Goal: Navigation & Orientation: Find specific page/section

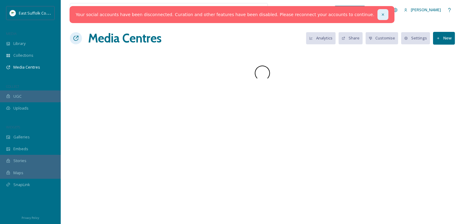
click at [380, 14] on icon at bounding box center [382, 14] width 4 height 4
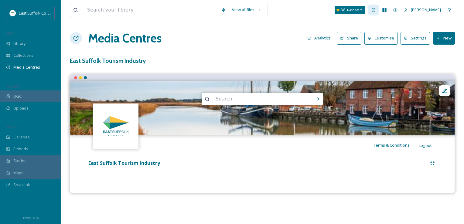
click at [379, 11] on div "Dashboard" at bounding box center [373, 10] width 11 height 11
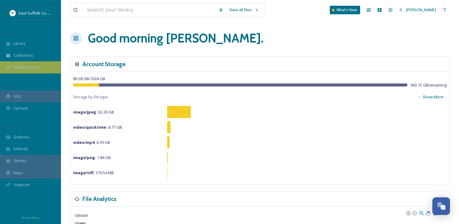
click at [20, 67] on span "Media Centres" at bounding box center [26, 67] width 27 height 6
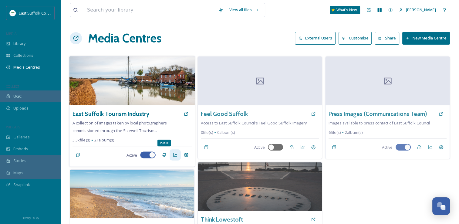
click at [174, 154] on icon at bounding box center [175, 155] width 4 height 4
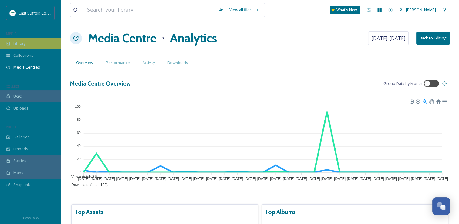
click at [23, 41] on span "Library" at bounding box center [19, 44] width 12 height 6
